Goal: Task Accomplishment & Management: Manage account settings

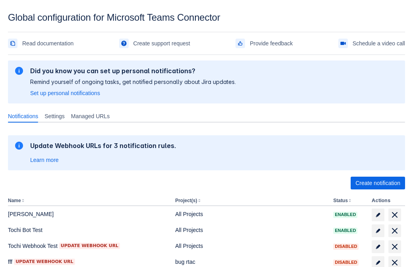
click at [378, 183] on span "Create notification" at bounding box center [378, 182] width 45 height 13
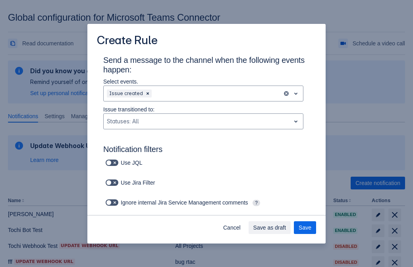
type input "RuleName-559316New Rule (41)"
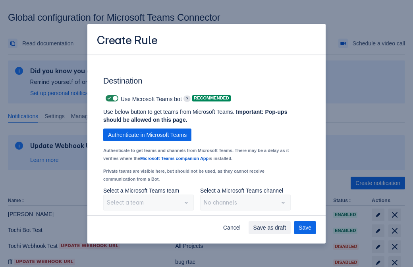
scroll to position [605, 0]
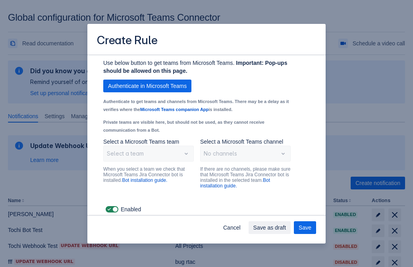
click at [147, 86] on span "Authenticate in Microsoft Teams" at bounding box center [147, 85] width 79 height 13
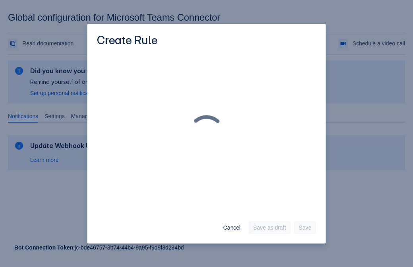
scroll to position [0, 0]
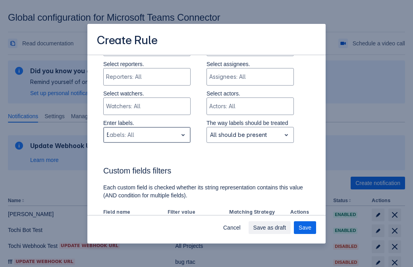
type input "559316_label"
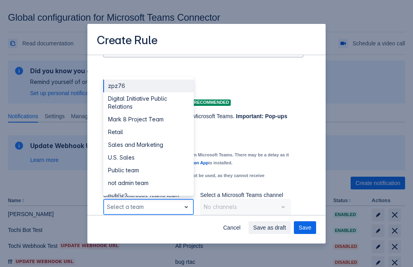
click at [148, 132] on div "Retail" at bounding box center [148, 132] width 91 height 13
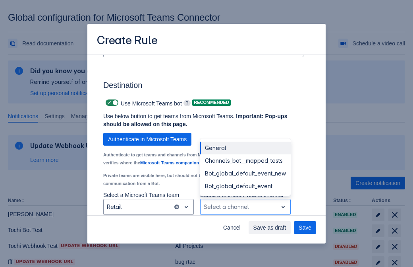
click at [245, 186] on div "Bot_global_default_event" at bounding box center [245, 186] width 91 height 13
click at [286, 227] on span "Save as draft" at bounding box center [269, 227] width 33 height 13
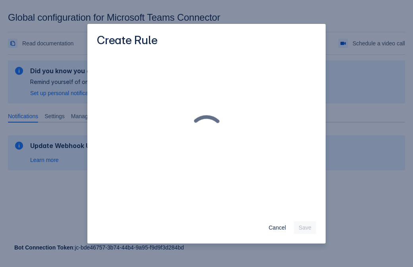
scroll to position [0, 0]
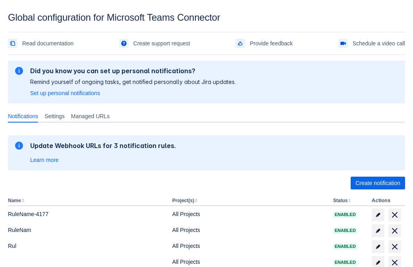
scroll to position [164, 0]
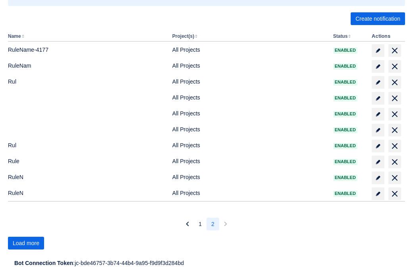
click at [26, 243] on span "Load more" at bounding box center [26, 242] width 27 height 13
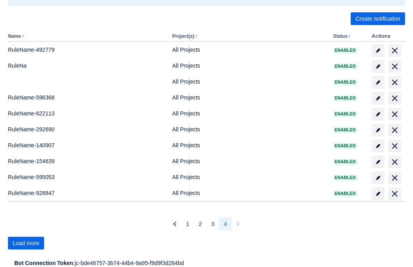
click at [26, 243] on span "Load more" at bounding box center [26, 242] width 27 height 13
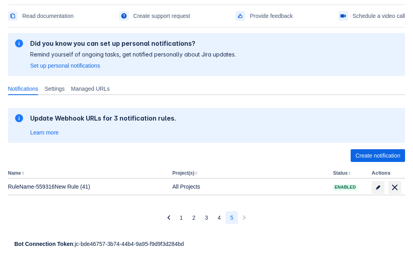
scroll to position [27, 0]
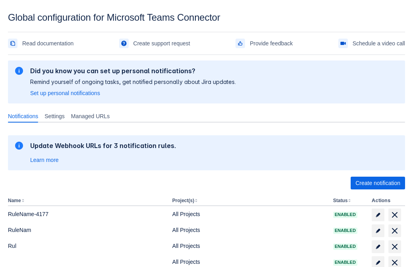
scroll to position [164, 0]
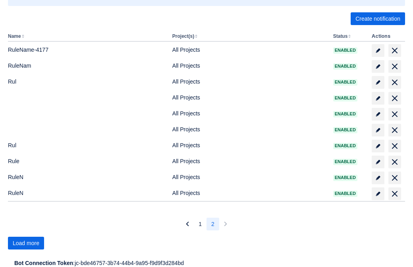
click at [26, 243] on span "Load more" at bounding box center [26, 242] width 27 height 13
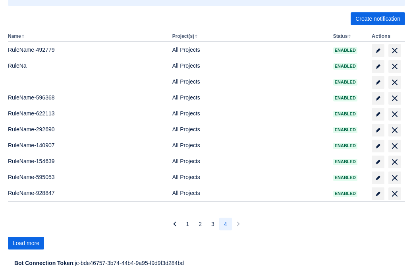
click at [26, 243] on span "Load more" at bounding box center [26, 242] width 27 height 13
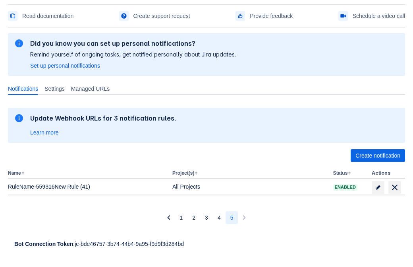
click at [395, 187] on span "delete" at bounding box center [395, 187] width 10 height 10
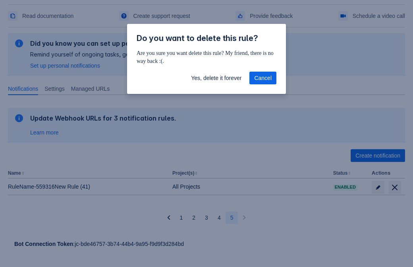
click at [216, 78] on span "Yes, delete it forever" at bounding box center [216, 78] width 50 height 13
